Goal: Task Accomplishment & Management: Complete application form

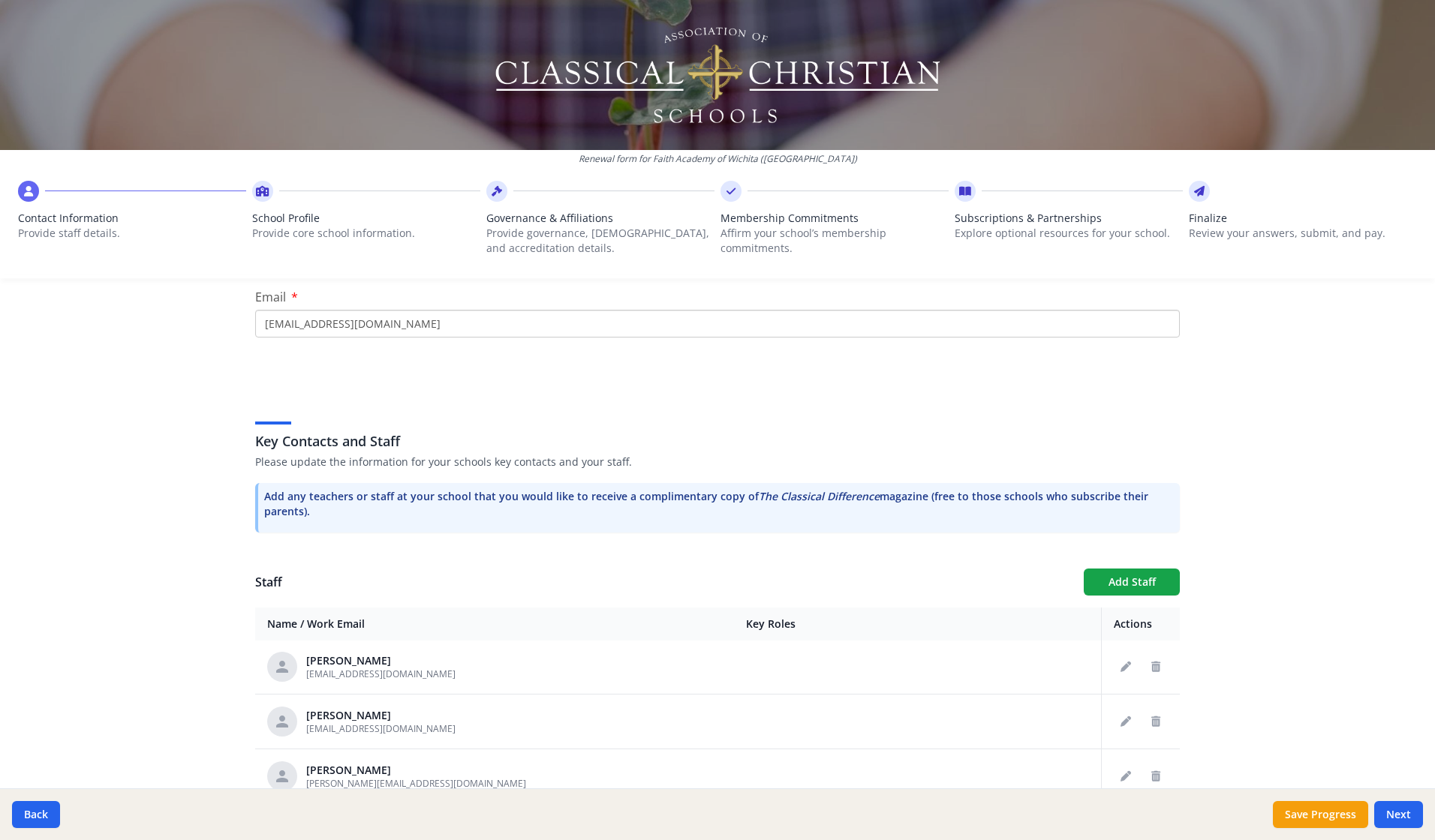
scroll to position [375, 0]
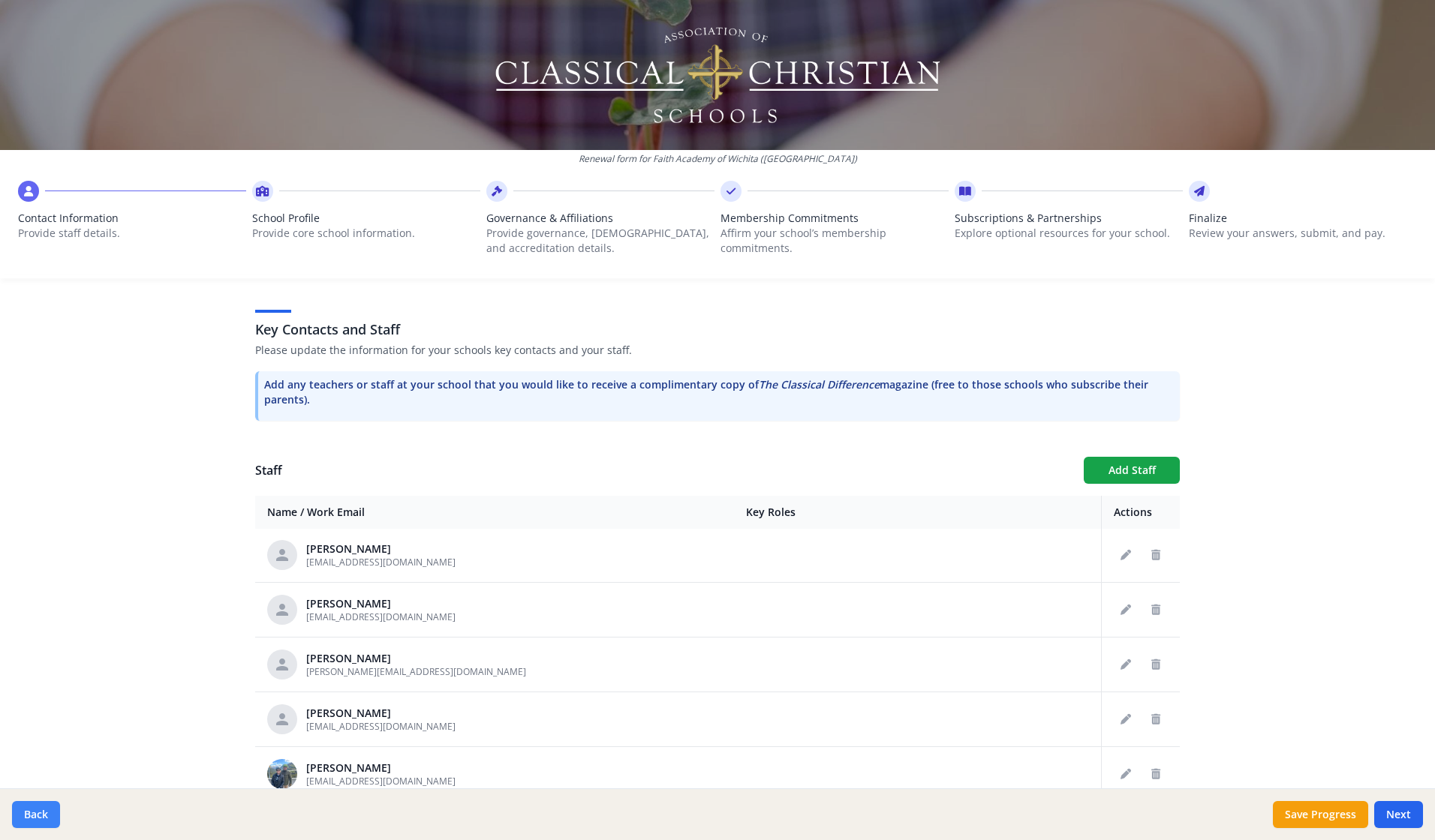
click at [28, 813] on button "Back" at bounding box center [35, 815] width 48 height 27
click at [26, 811] on button "Back" at bounding box center [35, 815] width 48 height 27
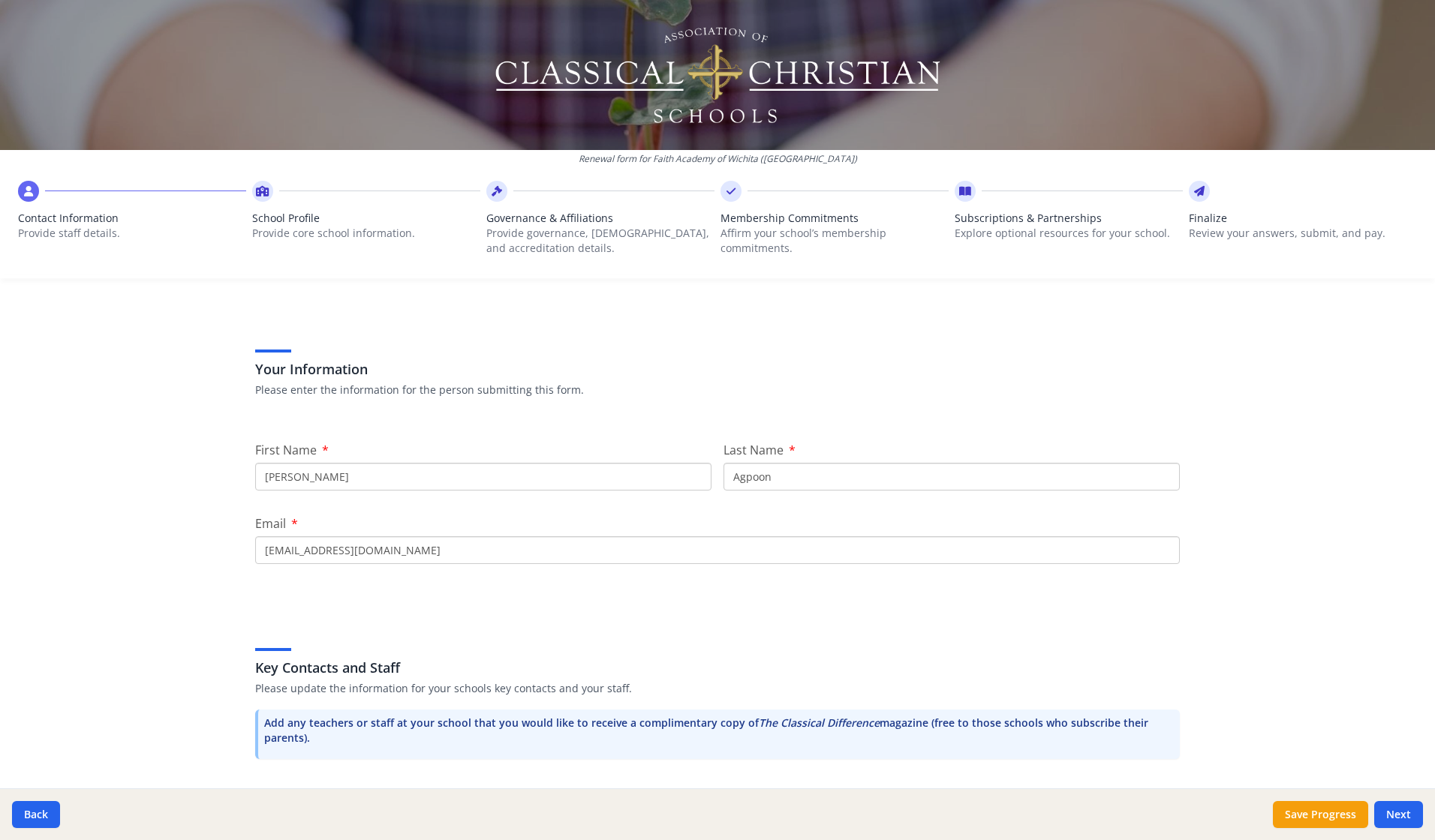
scroll to position [0, 0]
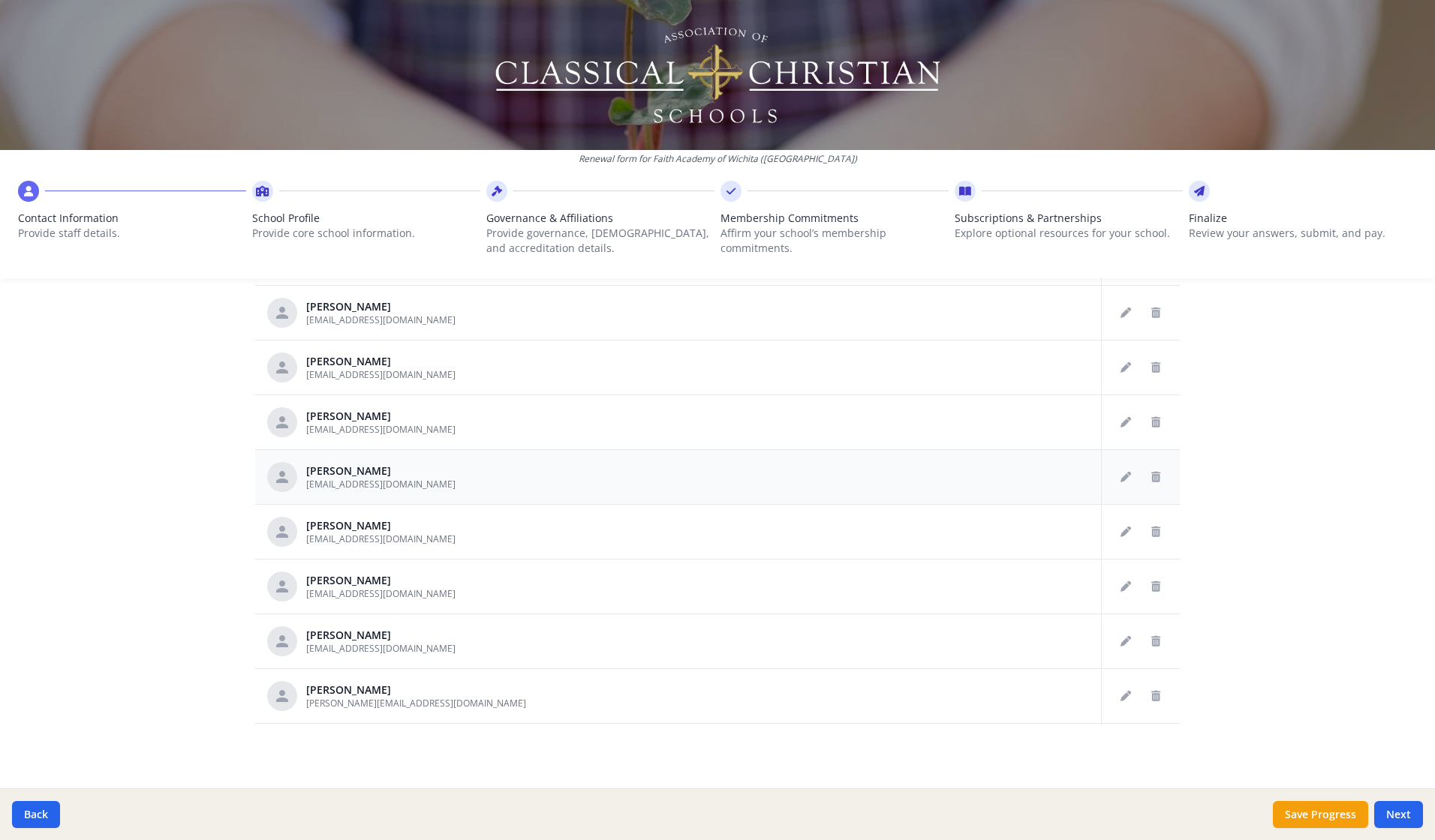
scroll to position [2346, 0]
